Goal: Information Seeking & Learning: Check status

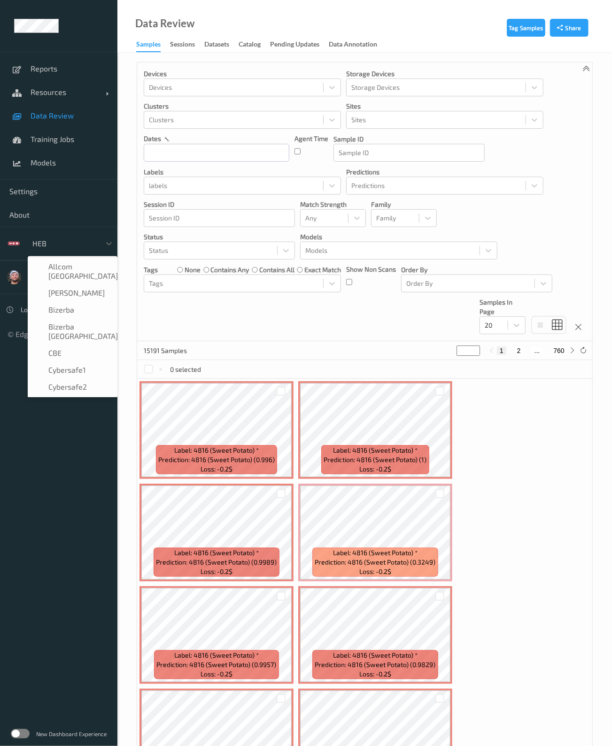
click at [69, 243] on div at bounding box center [63, 243] width 63 height 11
type input "s"
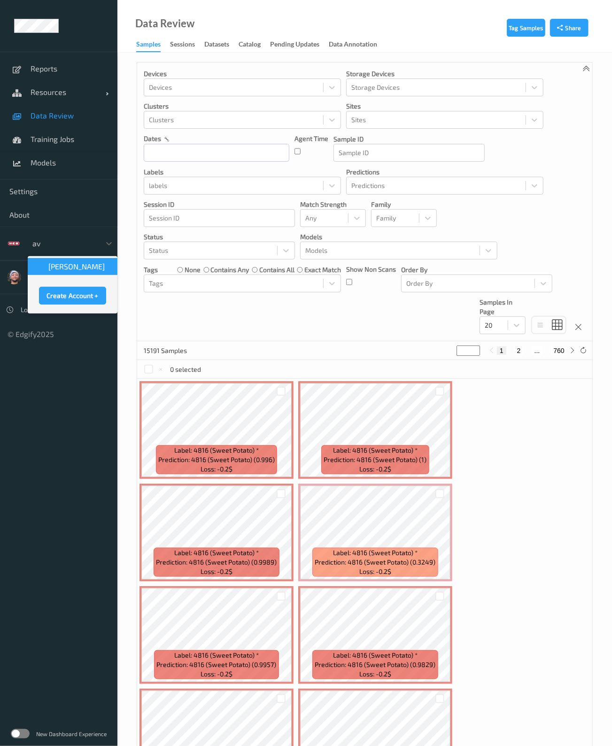
scroll to position [0, 0]
type input "aver"
click at [62, 272] on div "[PERSON_NAME]" at bounding box center [73, 266] width 90 height 17
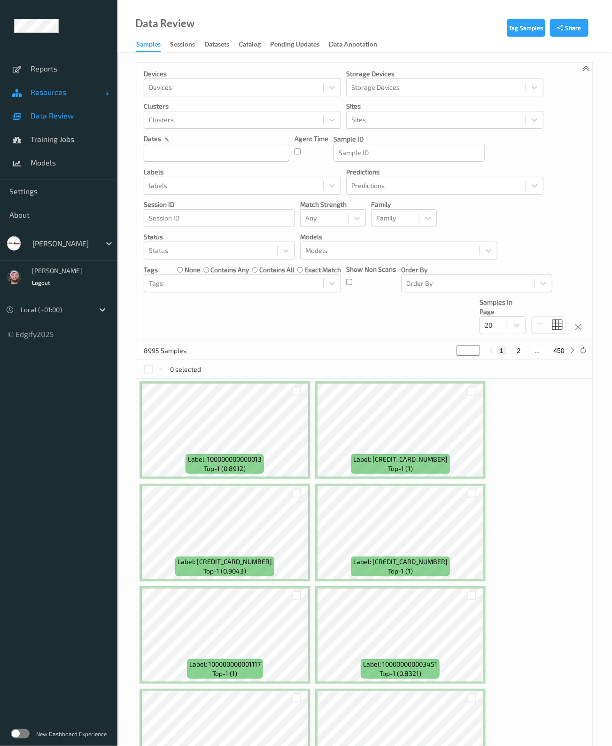
click at [59, 101] on link "Resources" at bounding box center [58, 91] width 117 height 23
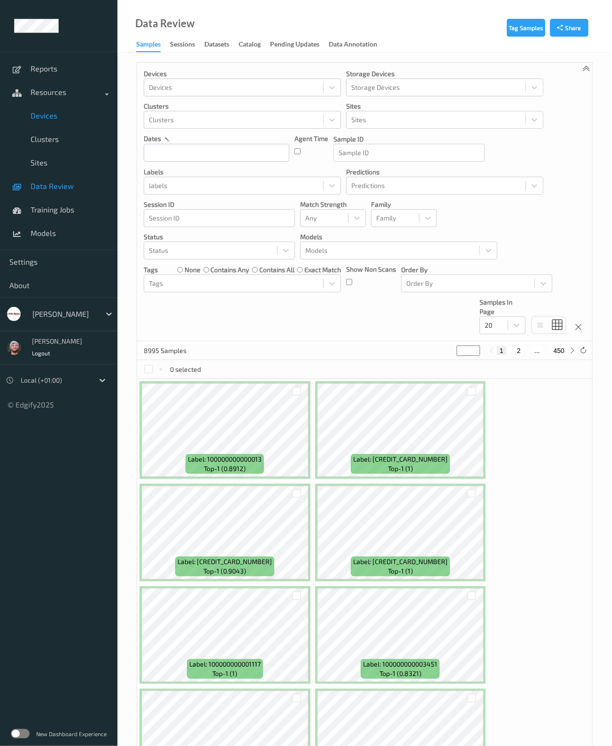
click at [56, 114] on span "Devices" at bounding box center [70, 115] width 78 height 9
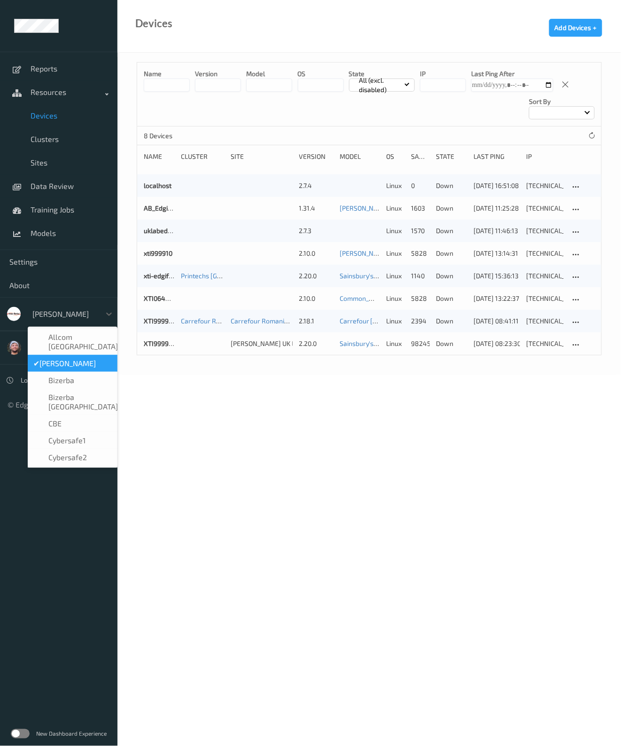
click at [75, 306] on div "[PERSON_NAME]" at bounding box center [64, 313] width 73 height 15
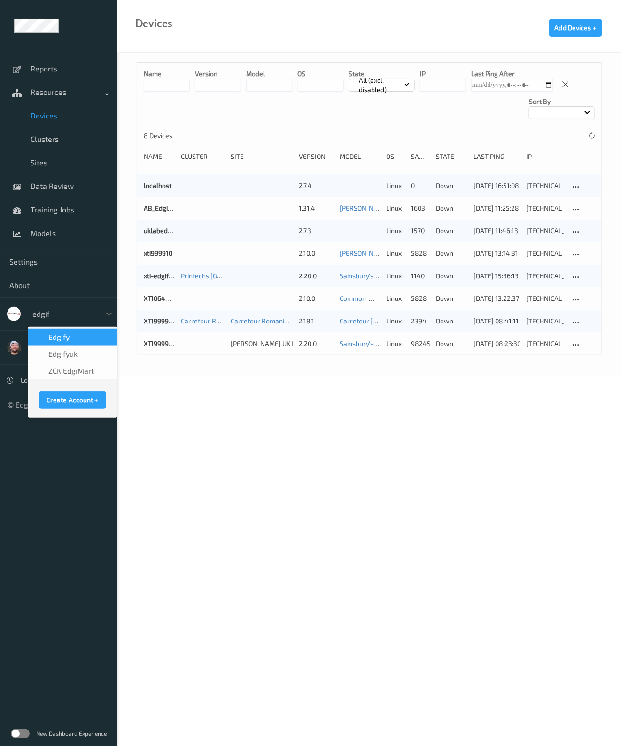
type input "edgify"
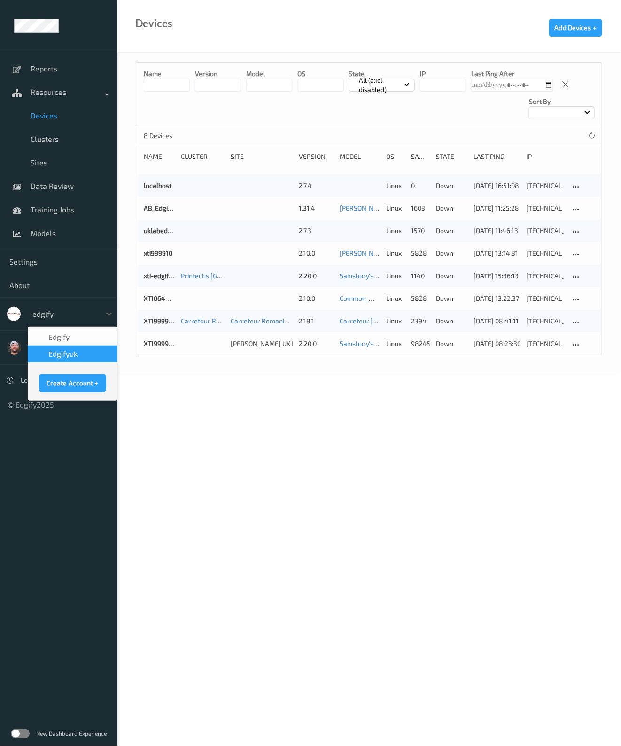
click at [60, 360] on div "edgifyuk" at bounding box center [73, 353] width 90 height 17
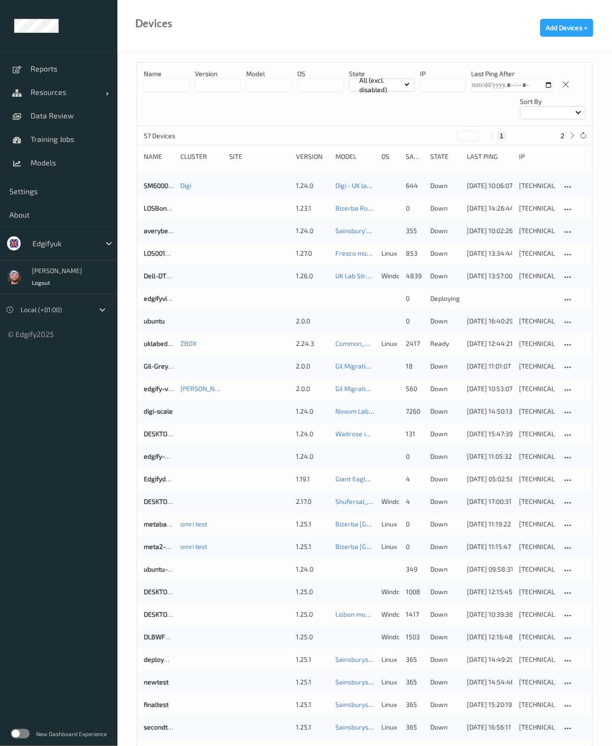
click at [171, 82] on input at bounding box center [167, 84] width 46 height 13
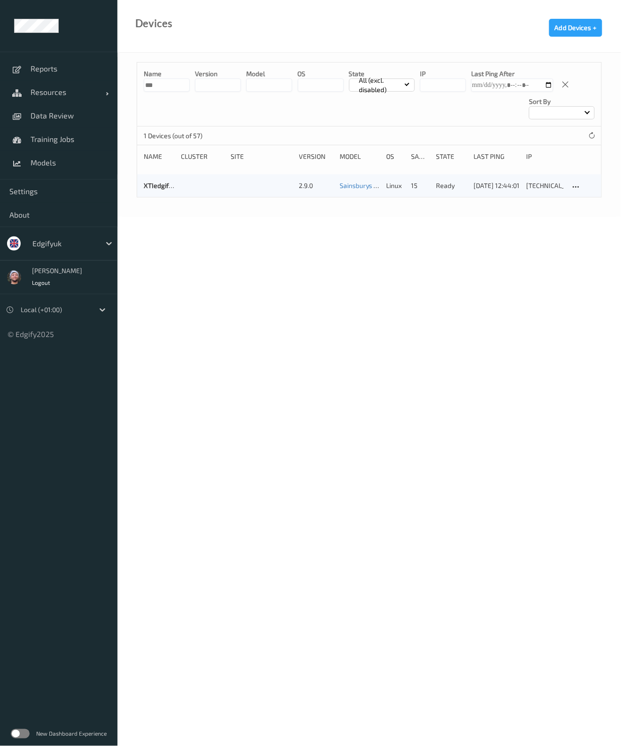
type input "***"
click at [323, 125] on div "Name *** version model OS State All (excl. disabled) IP Last Ping After Sort by" at bounding box center [369, 94] width 464 height 64
click at [159, 179] on div "XTIedgifylab 2.9.0 Sainsburys 24/09/24 linux 15 ready 28/08/2025 12:44:01 192.1…" at bounding box center [369, 185] width 464 height 23
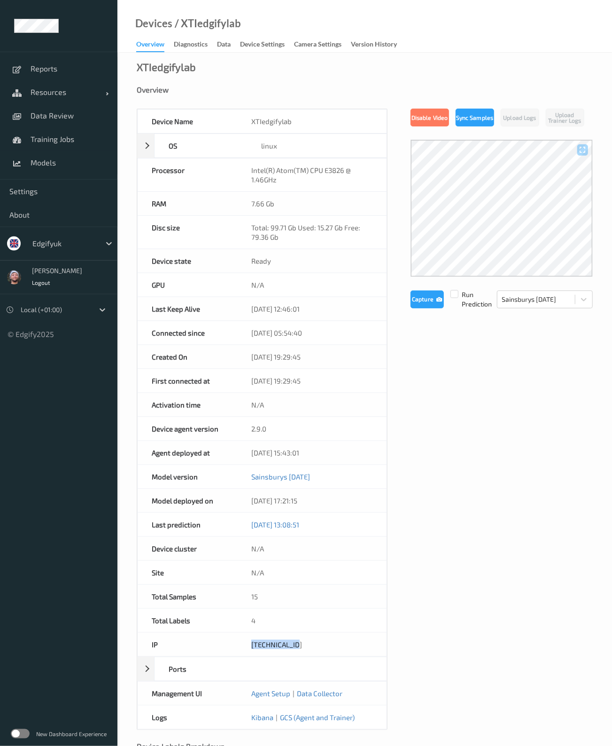
drag, startPoint x: 306, startPoint y: 650, endPoint x: 240, endPoint y: 644, distance: 66.9
click at [240, 644] on div "192.168.12.54" at bounding box center [311, 643] width 149 height 23
copy div "192.168.12.54"
click at [434, 396] on div "Device Name XTIedgifylab OS linux Platform debian Platform Version 12.5 Platfor…" at bounding box center [365, 419] width 456 height 621
click at [370, 48] on div "Version History" at bounding box center [374, 45] width 46 height 12
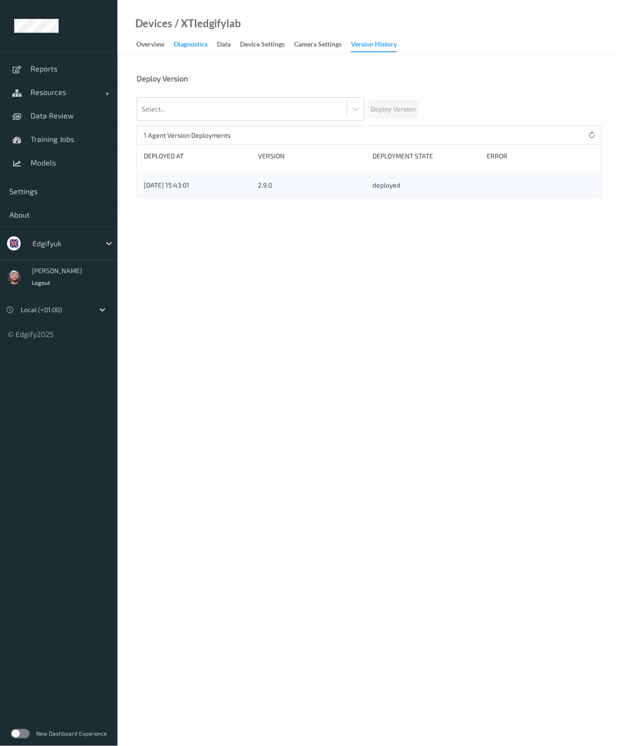
click at [202, 45] on div "Diagnostics" at bounding box center [191, 45] width 34 height 12
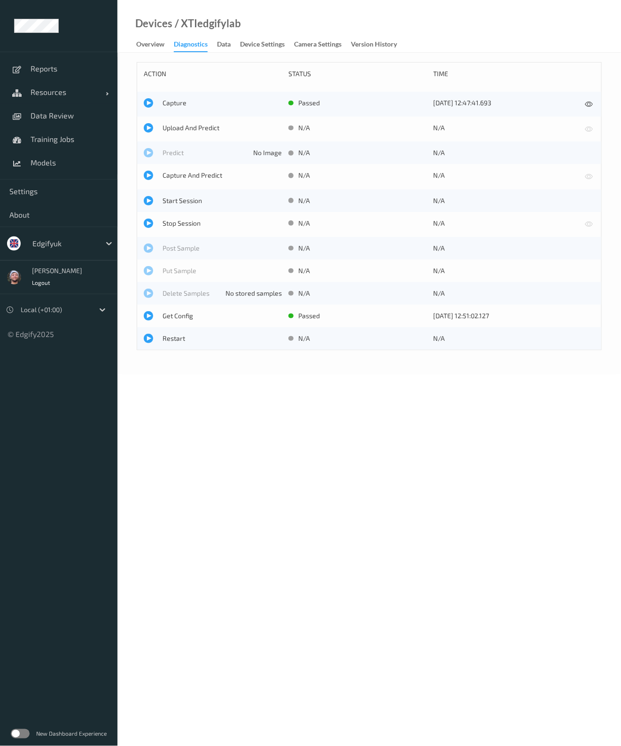
click at [336, 451] on body "Reports Resources Devices Clusters Sites Data Review Training Jobs Models Setti…" at bounding box center [310, 373] width 621 height 746
click at [391, 416] on body "Reports Resources Devices Clusters Sites Data Review Training Jobs Models Setti…" at bounding box center [310, 373] width 621 height 746
click at [70, 243] on div at bounding box center [63, 243] width 63 height 11
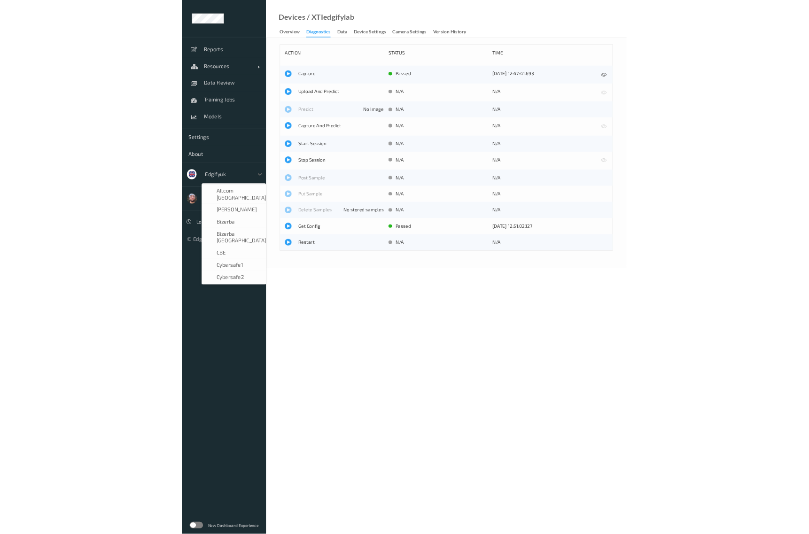
scroll to position [70, 0]
